Goal: Find specific page/section: Find specific page/section

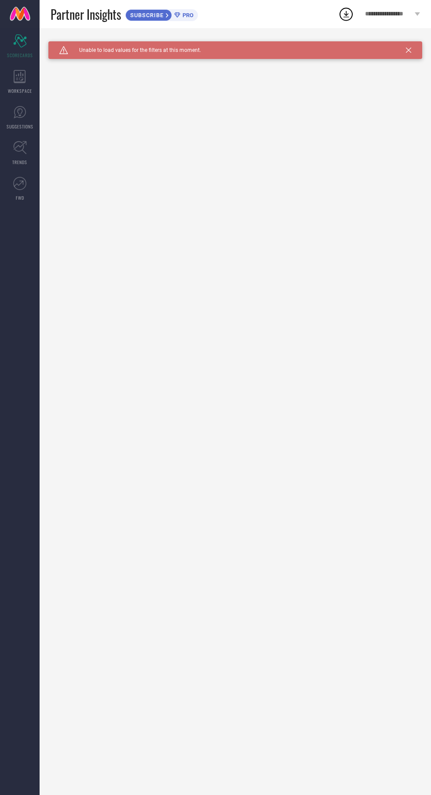
click at [12, 114] on link "SUGGESTIONS" at bounding box center [20, 117] width 40 height 35
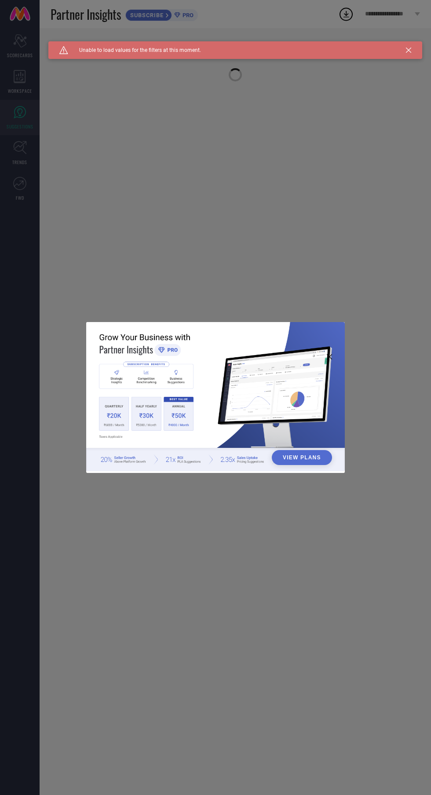
click at [14, 79] on div "View Plans" at bounding box center [215, 397] width 431 height 795
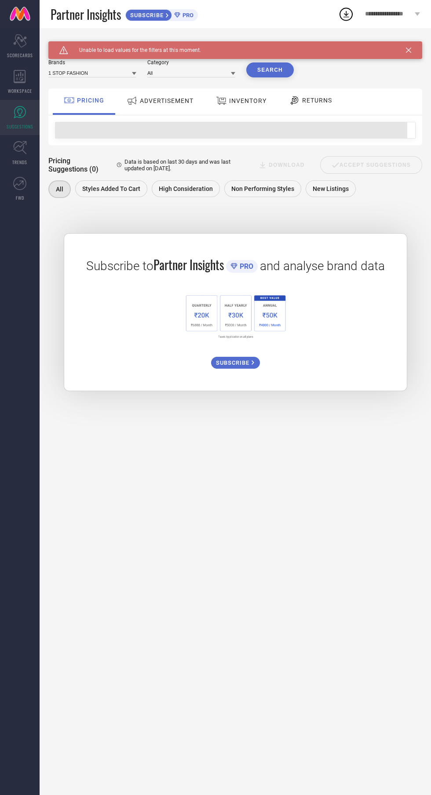
click at [13, 77] on div "WORKSPACE" at bounding box center [20, 81] width 40 height 35
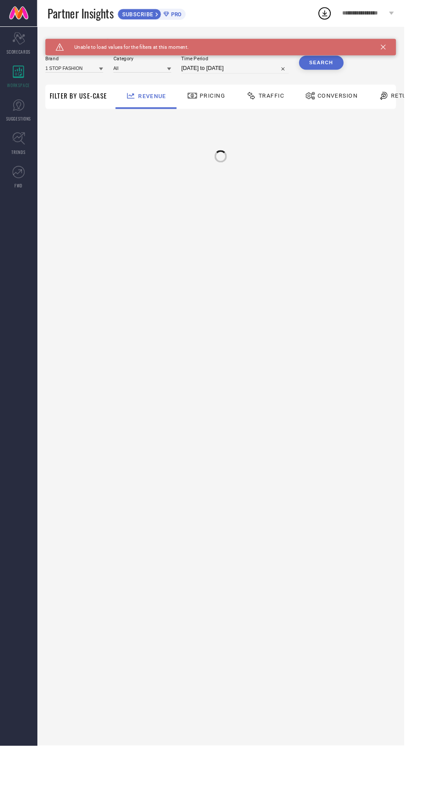
type input "1 STOP FASHION"
type input "All"
